Goal: Book appointment/travel/reservation

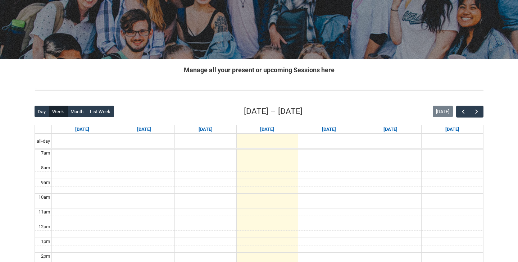
scroll to position [102, 0]
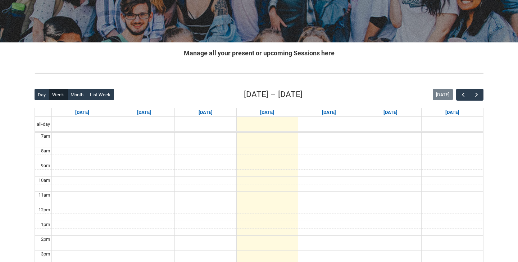
click at [478, 89] on div "Day Week Month List Week [DATE] – [DATE] [DATE]" at bounding box center [259, 95] width 449 height 12
click at [478, 94] on span "button" at bounding box center [476, 94] width 7 height 7
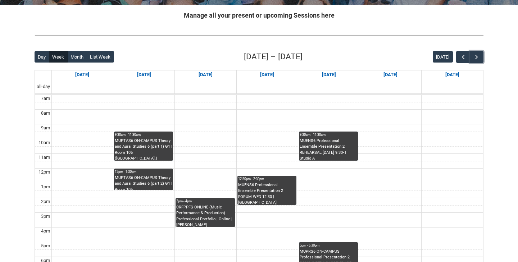
scroll to position [165, 0]
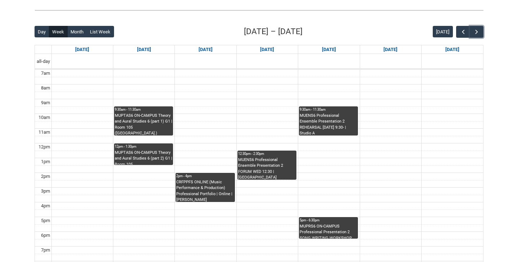
click at [321, 216] on td at bounding box center [267, 214] width 432 height 8
click at [322, 216] on td at bounding box center [267, 214] width 432 height 8
click at [324, 224] on div "MUPRS6 ON-CAMPUS Professional Presentation 2 SONG WRITING WORKSHOP THU 12:00 | …" at bounding box center [329, 231] width 58 height 15
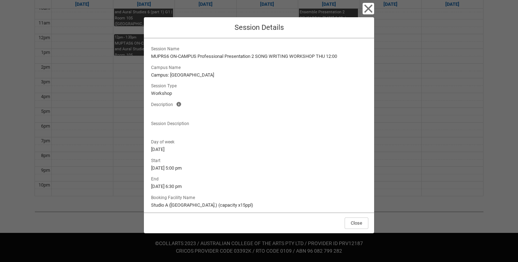
scroll to position [28, 0]
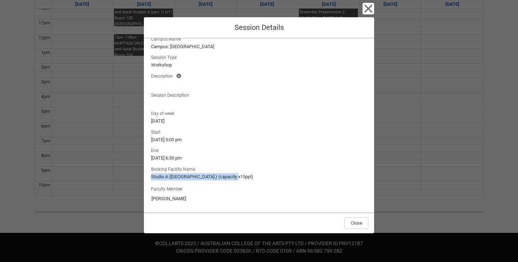
drag, startPoint x: 235, startPoint y: 175, endPoint x: 235, endPoint y: 165, distance: 10.8
click at [235, 165] on lightning-output-field "Booking Facility Name Studio A (Brunswick St.) (capacity x15ppl)" at bounding box center [259, 173] width 219 height 16
click at [238, 173] on lightning-output-field "Booking Facility Name Studio A (Brunswick St.) (capacity x15ppl)" at bounding box center [259, 173] width 219 height 16
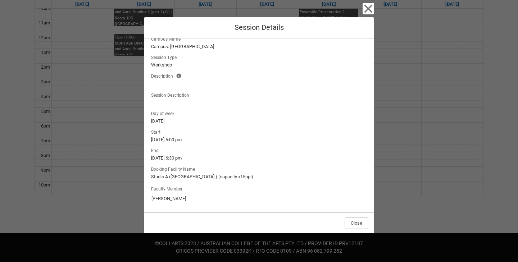
click at [240, 175] on lightning-formatted-text "Studio A ([GEOGRAPHIC_DATA].) (capacity x15ppl)" at bounding box center [259, 176] width 216 height 7
click at [241, 175] on lightning-formatted-text "Studio A ([GEOGRAPHIC_DATA].) (capacity x15ppl)" at bounding box center [259, 176] width 216 height 7
drag, startPoint x: 242, startPoint y: 178, endPoint x: 242, endPoint y: 172, distance: 6.1
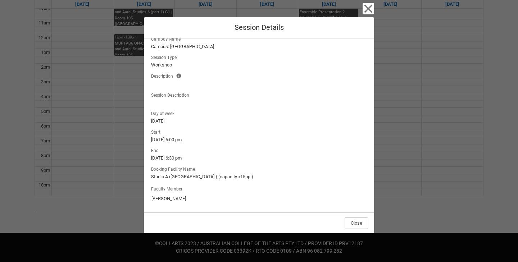
click at [242, 172] on lightning-output-field "Booking Facility Name Studio A (Brunswick St.) (capacity x15ppl)" at bounding box center [259, 173] width 219 height 16
click at [241, 175] on lightning-formatted-text "Studio A ([GEOGRAPHIC_DATA].) (capacity x15ppl)" at bounding box center [259, 176] width 216 height 7
click at [362, 224] on button "Close" at bounding box center [357, 224] width 24 height 12
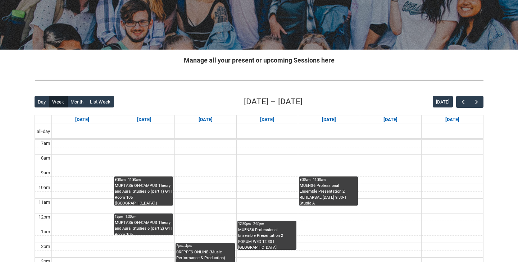
scroll to position [71, 0]
